Goal: Find specific fact: Find specific fact

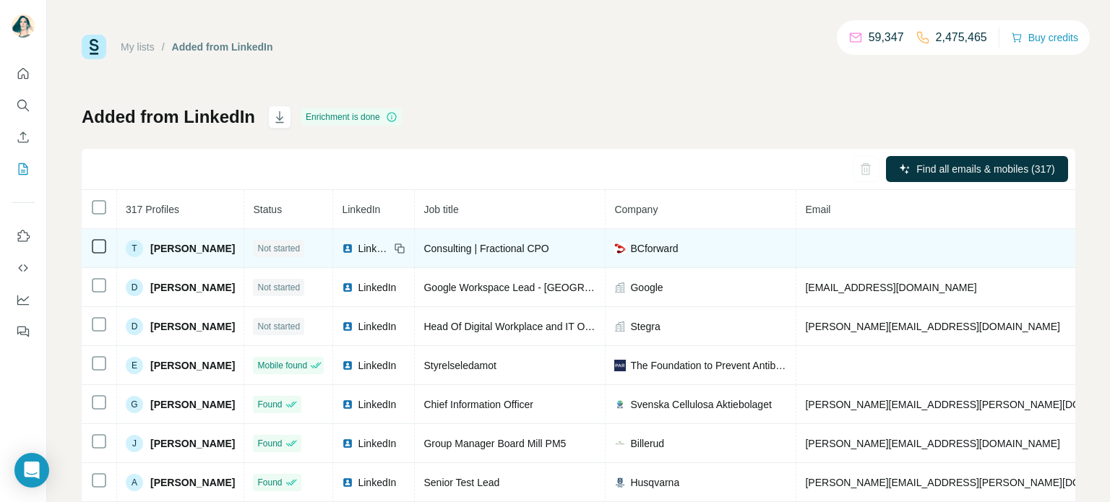
copy span "[PHONE_NUMBER]"
click at [124, 255] on td "T [PERSON_NAME]" at bounding box center [180, 248] width 127 height 39
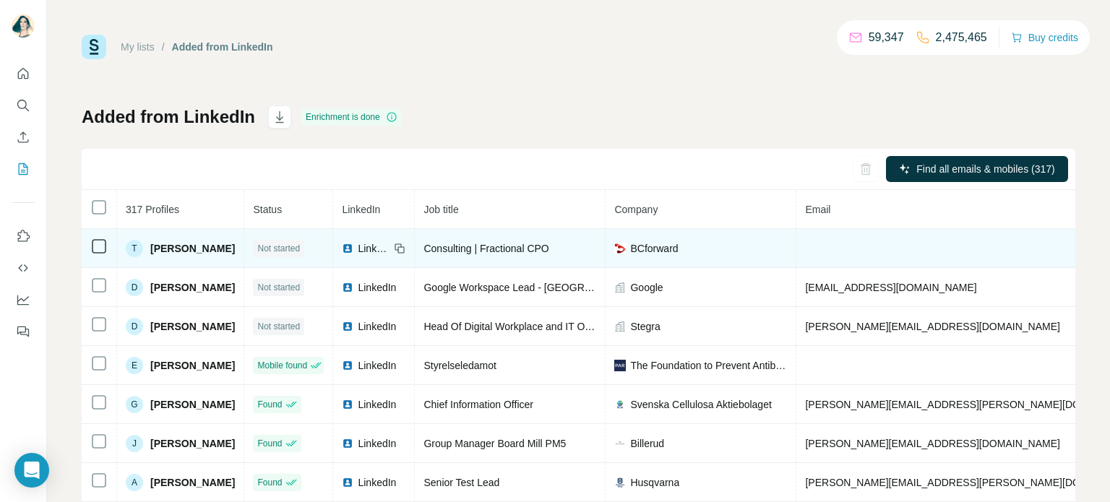
click at [142, 249] on div "T [PERSON_NAME]" at bounding box center [180, 248] width 109 height 17
click at [226, 252] on div "T [PERSON_NAME]" at bounding box center [180, 248] width 109 height 17
click at [859, 253] on td at bounding box center [975, 248] width 356 height 39
click at [891, 253] on td at bounding box center [975, 248] width 356 height 39
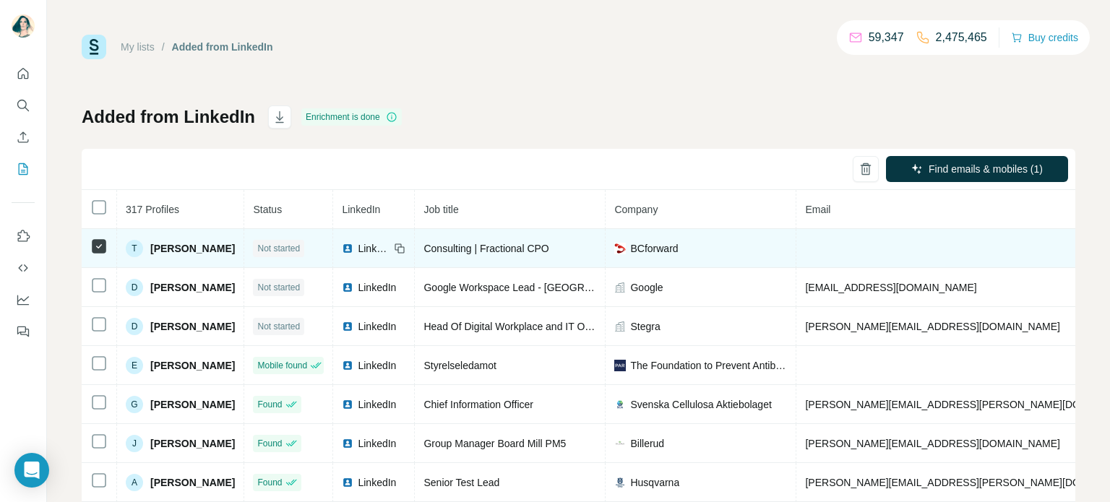
click at [891, 253] on td at bounding box center [975, 248] width 356 height 39
drag, startPoint x: 585, startPoint y: 253, endPoint x: 431, endPoint y: 249, distance: 154.0
click at [431, 249] on td "Consulting | Fractional CPO" at bounding box center [510, 248] width 191 height 39
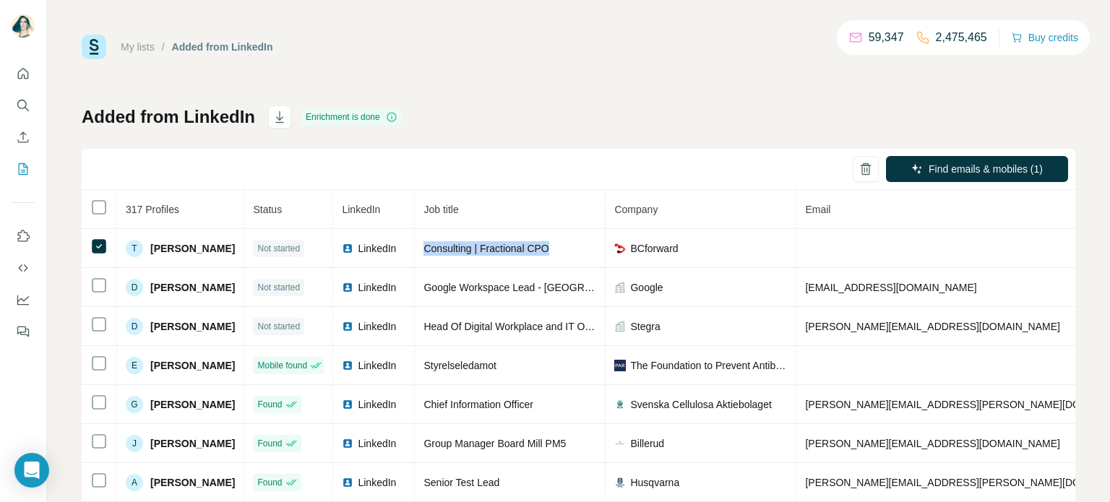
copy span "Consulting | Fractional CPO"
